Goal: Task Accomplishment & Management: Use online tool/utility

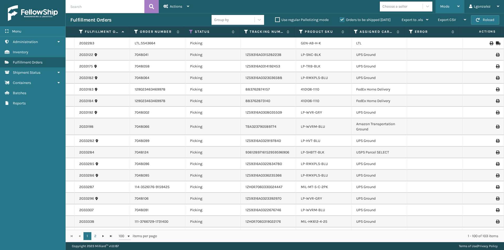
click at [462, 5] on div "Mode Regular Mode Picking Mode Labeling Mode Exit Scan Mode" at bounding box center [449, 6] width 29 height 13
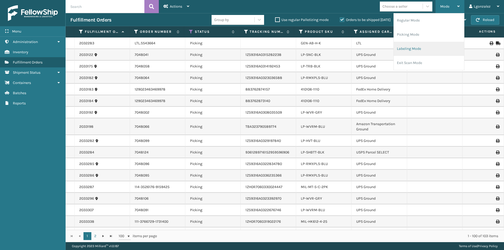
click at [413, 47] on li "Labeling Mode" at bounding box center [429, 49] width 70 height 14
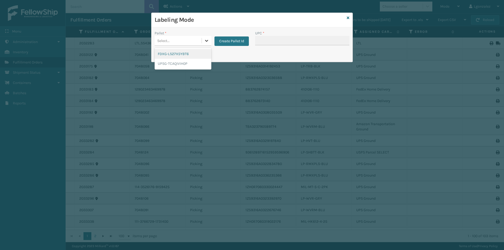
click at [205, 41] on icon at bounding box center [206, 40] width 5 height 5
click at [193, 64] on div "UPSG-TCAQIVIH0P" at bounding box center [183, 64] width 57 height 10
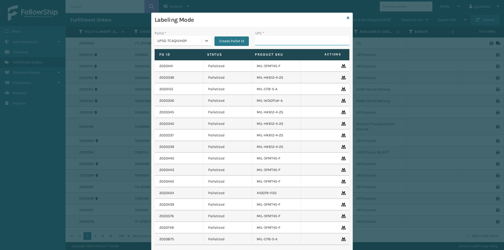
click at [262, 39] on input "UPC *" at bounding box center [302, 40] width 94 height 9
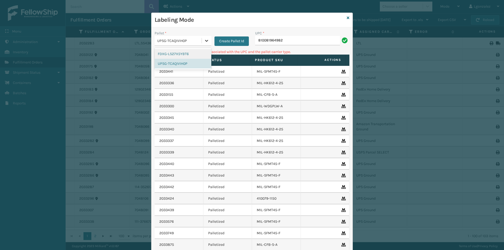
click at [206, 42] on icon at bounding box center [206, 40] width 5 height 5
click at [177, 54] on div "FDXG-LS27X5YBT6" at bounding box center [183, 54] width 57 height 10
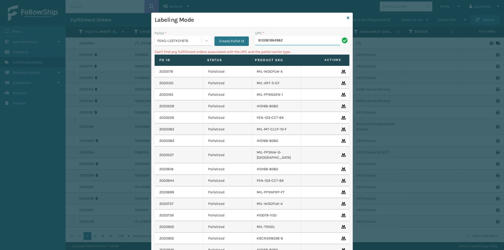
click at [290, 41] on input "810081964982" at bounding box center [297, 40] width 85 height 9
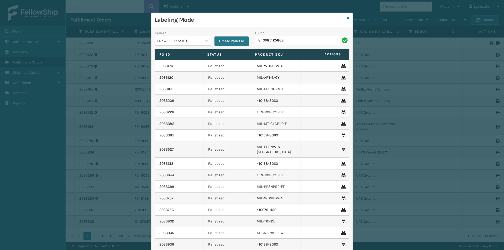
type input "840985125868"
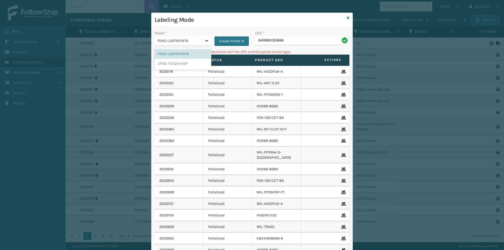
click at [205, 43] on icon at bounding box center [206, 40] width 5 height 5
click at [188, 66] on div "UPSG-TCAQIVIH0P" at bounding box center [183, 64] width 57 height 10
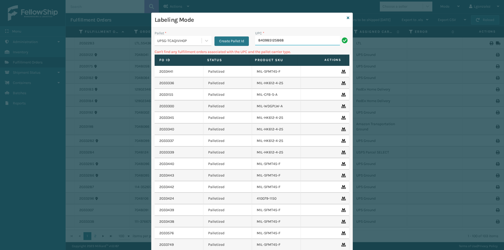
click at [309, 39] on input "840985125868" at bounding box center [297, 40] width 85 height 9
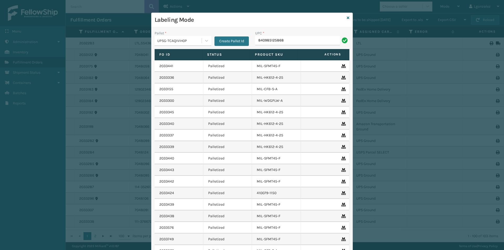
type input "840985125868"
type input "840985124038"
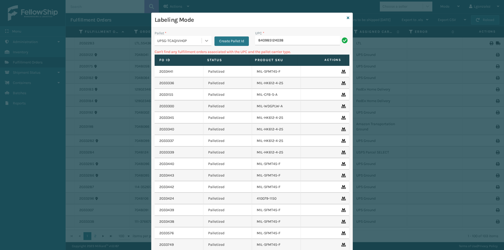
click at [205, 40] on icon at bounding box center [206, 41] width 3 height 2
click at [187, 51] on div "FDXG-LS27X5YBT6" at bounding box center [183, 54] width 57 height 10
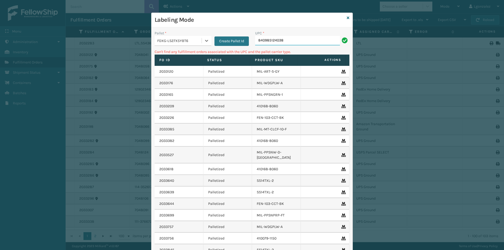
drag, startPoint x: 297, startPoint y: 42, endPoint x: 305, endPoint y: 26, distance: 17.8
click at [297, 40] on input "840985124038" at bounding box center [297, 40] width 85 height 9
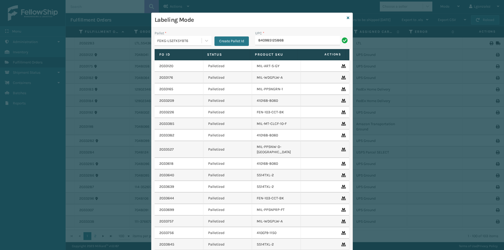
type input "840985125868"
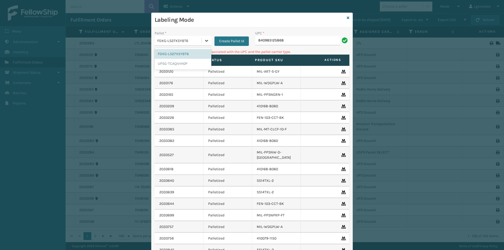
click at [206, 41] on icon at bounding box center [206, 40] width 5 height 5
click at [189, 65] on div "UPSG-TCAQIVIH0P" at bounding box center [183, 64] width 57 height 10
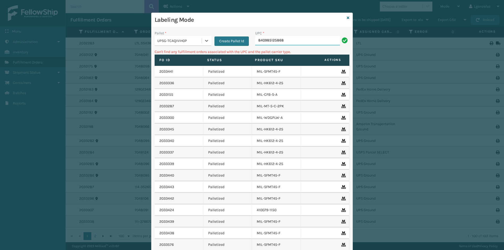
click at [292, 42] on input "840985125868" at bounding box center [297, 40] width 85 height 9
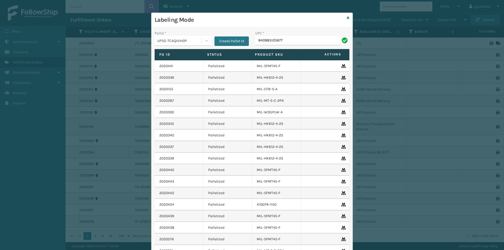
type input "840985125677"
type input "840985113889"
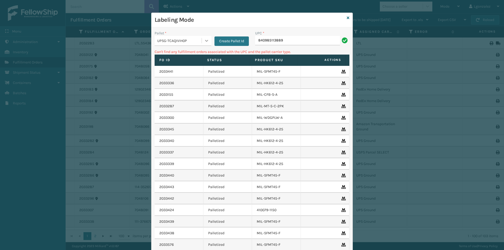
click at [206, 44] on div at bounding box center [206, 40] width 9 height 9
click at [173, 56] on div "FDXG-LS27X5YBT6" at bounding box center [183, 54] width 57 height 10
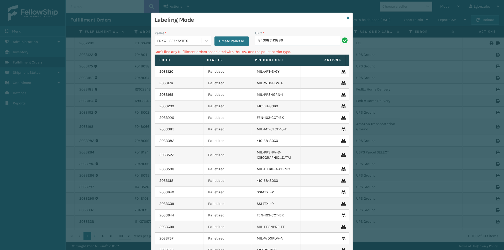
click at [306, 41] on input "840985113889" at bounding box center [297, 40] width 85 height 9
click at [207, 40] on icon at bounding box center [206, 40] width 5 height 5
click at [170, 65] on div "UPSG-TCAQIVIH0P" at bounding box center [183, 64] width 57 height 10
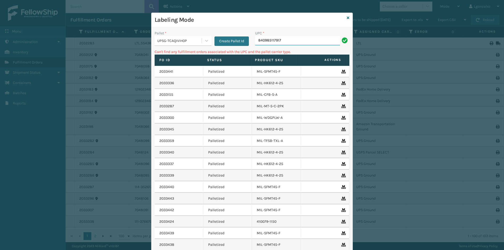
click at [291, 41] on input "840985117917" at bounding box center [297, 40] width 85 height 9
click at [204, 42] on icon at bounding box center [206, 40] width 5 height 5
click at [178, 53] on div "FDXG-LS27X5YBT6" at bounding box center [183, 54] width 57 height 10
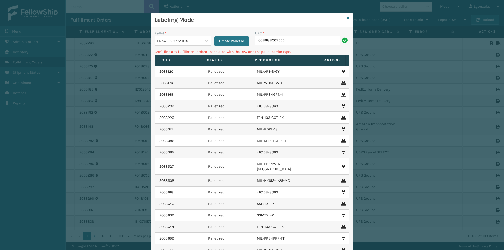
click at [292, 43] on input "068888005555" at bounding box center [297, 40] width 85 height 9
click at [206, 40] on icon at bounding box center [206, 40] width 5 height 5
click at [173, 65] on div "UPSG-TCAQIVIH0P" at bounding box center [183, 64] width 57 height 10
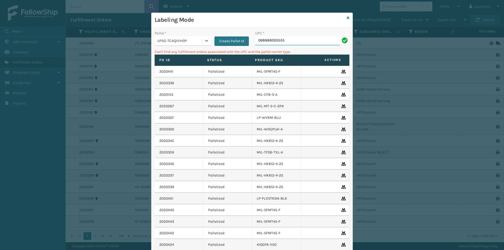
click at [258, 40] on input "068888005555" at bounding box center [297, 40] width 85 height 9
type input "68888005555"
type input "6"
type input "lp-hvt-blu"
click at [203, 44] on div at bounding box center [206, 40] width 9 height 9
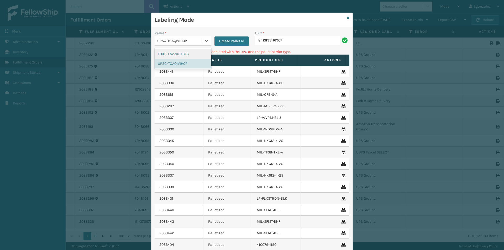
click at [176, 53] on div "FDXG-LS27X5YBT6" at bounding box center [183, 54] width 57 height 10
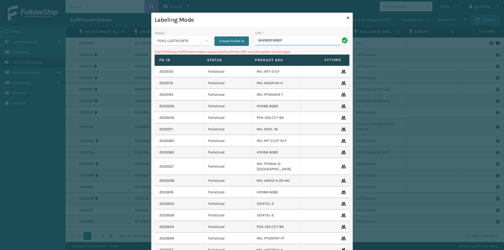
click at [293, 42] on input "842893116907" at bounding box center [297, 40] width 85 height 9
click at [204, 40] on icon at bounding box center [206, 40] width 5 height 5
click at [165, 64] on div "UPSG-TCAQIVIH0P" at bounding box center [183, 64] width 57 height 10
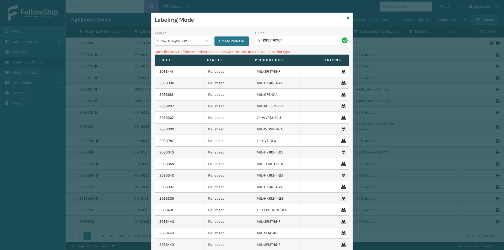
click at [289, 39] on input "842893116907" at bounding box center [297, 40] width 85 height 9
type input "8"
type input "l"
type input "LP-TRB-BLK"
click at [204, 40] on icon at bounding box center [206, 40] width 5 height 5
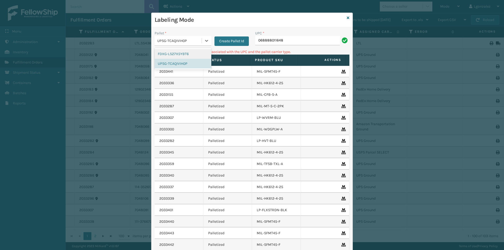
click at [162, 54] on div "FDXG-LS27X5YBT6" at bounding box center [183, 54] width 57 height 10
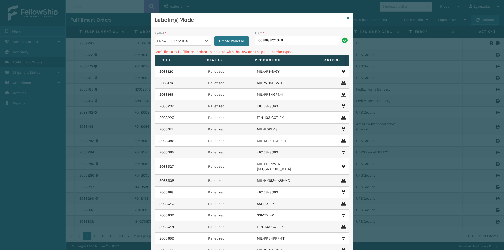
click at [286, 39] on input "068888011648" at bounding box center [297, 40] width 85 height 9
click at [206, 43] on icon at bounding box center [206, 40] width 5 height 5
click at [172, 64] on div "UPSG-TCAQIVIH0P" at bounding box center [183, 64] width 57 height 10
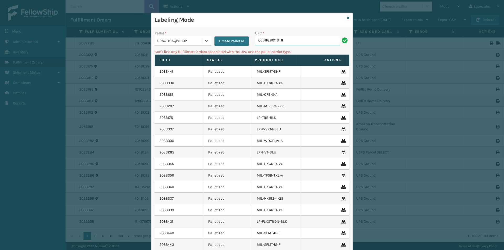
click at [292, 42] on input "068888011648" at bounding box center [297, 40] width 85 height 9
type input "0"
type input "LP-RMXPRO-BLU"
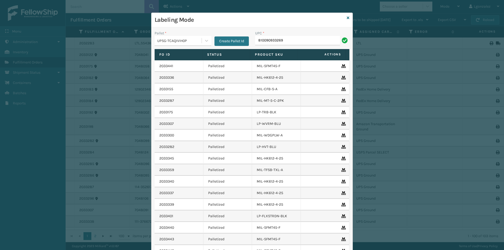
type input "810090933269"
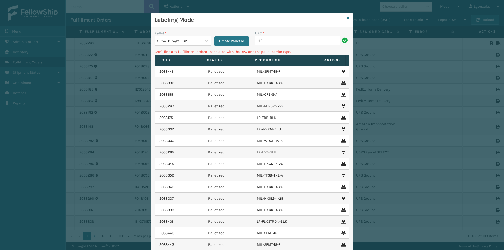
type input "8"
type input "LP-TRB-BLK"
click at [204, 40] on icon at bounding box center [206, 40] width 5 height 5
drag, startPoint x: 174, startPoint y: 55, endPoint x: 211, endPoint y: 56, distance: 37.5
click at [174, 55] on div "FDXG-LS27X5YBT6" at bounding box center [183, 54] width 57 height 10
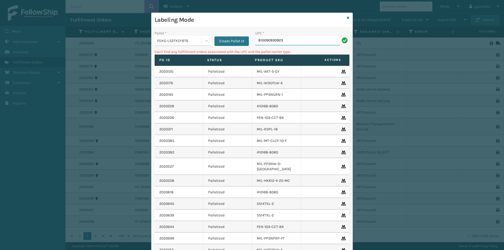
click at [287, 42] on input "810090930923" at bounding box center [297, 40] width 85 height 9
click at [205, 41] on icon at bounding box center [206, 41] width 3 height 2
click at [180, 64] on div "UPSG-TCAQIVIH0P" at bounding box center [183, 64] width 57 height 10
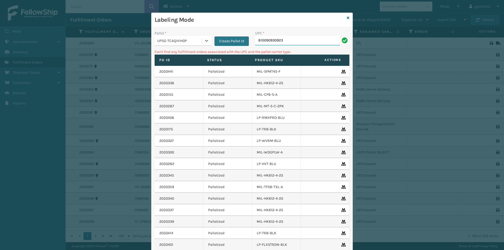
click at [289, 41] on input "810090930923" at bounding box center [297, 40] width 85 height 9
type input "8"
type input "LP-WVRM-BLU"
click at [347, 16] on icon at bounding box center [348, 18] width 3 height 4
